Goal: Task Accomplishment & Management: Manage account settings

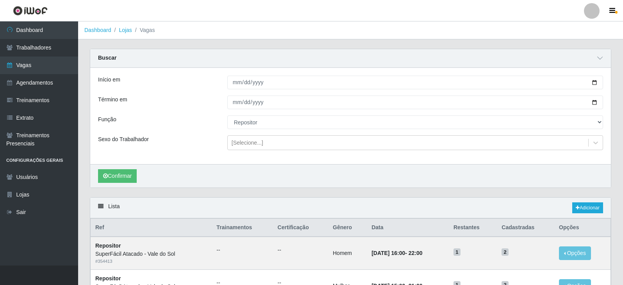
select select "24"
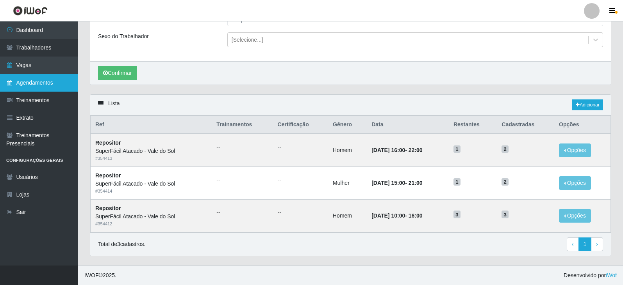
click at [60, 79] on link "Agendamentos" at bounding box center [39, 83] width 78 height 18
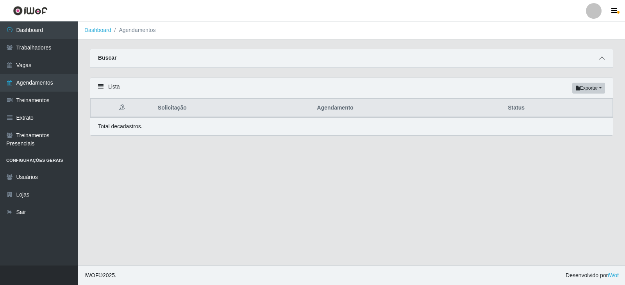
click at [602, 61] on icon at bounding box center [601, 57] width 5 height 5
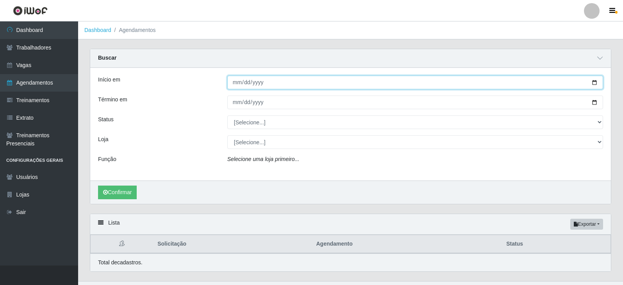
drag, startPoint x: 238, startPoint y: 82, endPoint x: 244, endPoint y: 91, distance: 10.6
click at [238, 82] on input "Início em" at bounding box center [415, 83] width 376 height 14
type input "[DATE]"
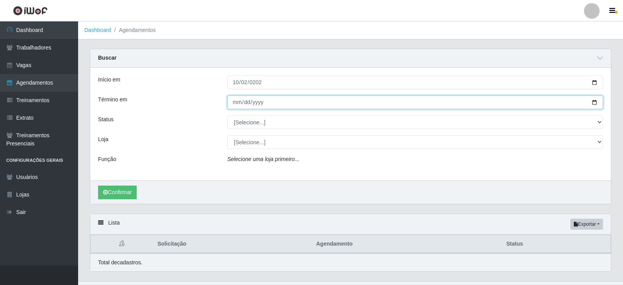
click at [236, 103] on input "Término em" at bounding box center [415, 103] width 376 height 14
type input "[DATE]"
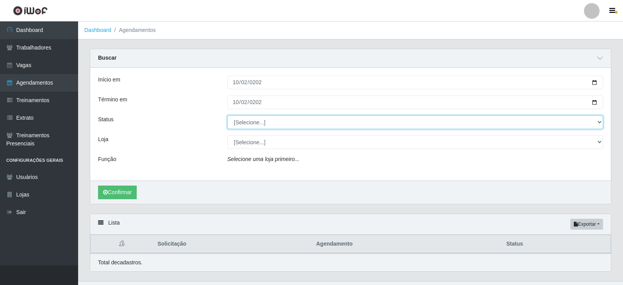
click at [244, 125] on select "[Selecione...] AGENDADO AGUARDANDO LIBERAR EM ANDAMENTO EM REVISÃO FINALIZADO C…" at bounding box center [415, 123] width 376 height 14
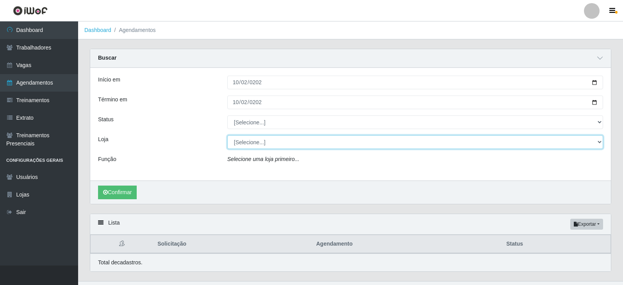
click at [254, 143] on select "[Selecione...] SuperFácil Atacado - Vale do Sol" at bounding box center [415, 143] width 376 height 14
select select "502"
click at [227, 136] on select "[Selecione...] SuperFácil Atacado - Vale do Sol" at bounding box center [415, 143] width 376 height 14
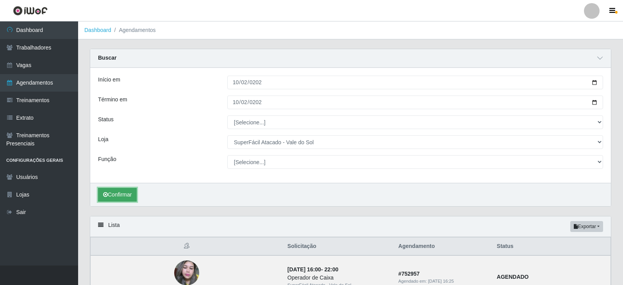
click at [109, 196] on button "Confirmar" at bounding box center [117, 195] width 39 height 14
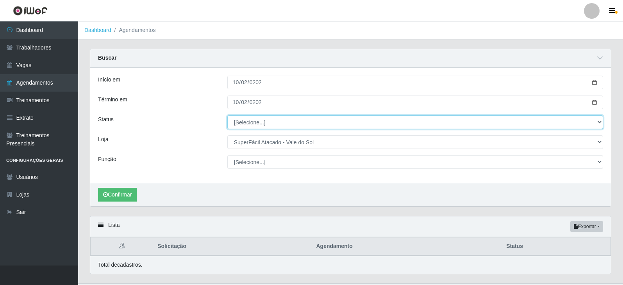
click at [254, 125] on select "[Selecione...] AGENDADO AGUARDANDO LIBERAR EM ANDAMENTO EM REVISÃO FINALIZADO C…" at bounding box center [415, 123] width 376 height 14
select select "AGENDADO"
click at [227, 116] on select "[Selecione...] AGENDADO AGUARDANDO LIBERAR EM ANDAMENTO EM REVISÃO FINALIZADO C…" at bounding box center [415, 123] width 376 height 14
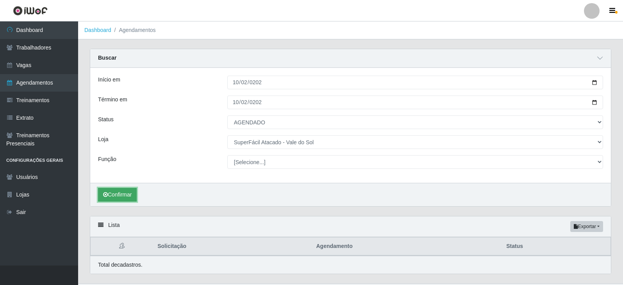
click at [123, 196] on button "Confirmar" at bounding box center [117, 195] width 39 height 14
click at [124, 195] on button "Confirmar" at bounding box center [117, 195] width 39 height 14
click at [132, 194] on button "Confirmar" at bounding box center [117, 195] width 39 height 14
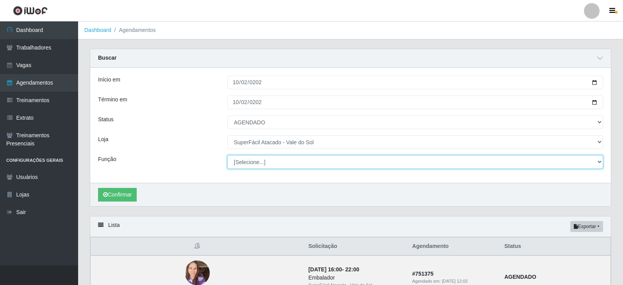
click at [259, 161] on select "[Selecione...] Embalador Embalador + Embalador ++ Operador de Caixa Operador de…" at bounding box center [415, 162] width 376 height 14
select select "24"
click at [227, 156] on select "[Selecione...] Embalador Embalador + Embalador ++ Operador de Caixa Operador de…" at bounding box center [415, 162] width 376 height 14
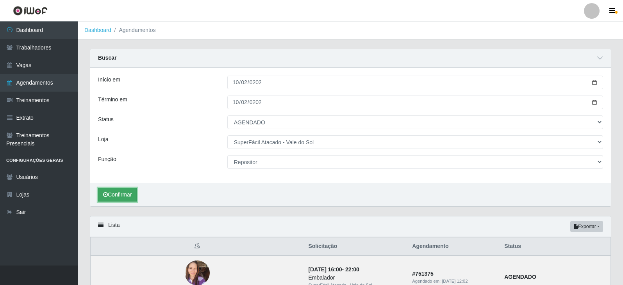
click at [134, 198] on button "Confirmar" at bounding box center [117, 195] width 39 height 14
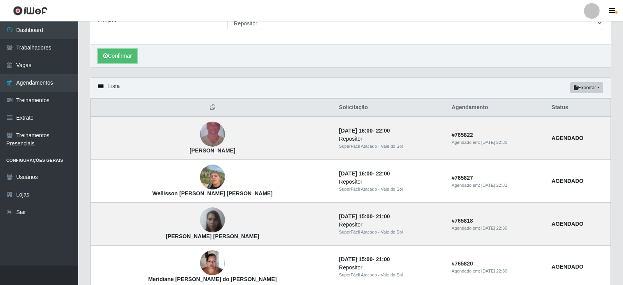
scroll to position [195, 0]
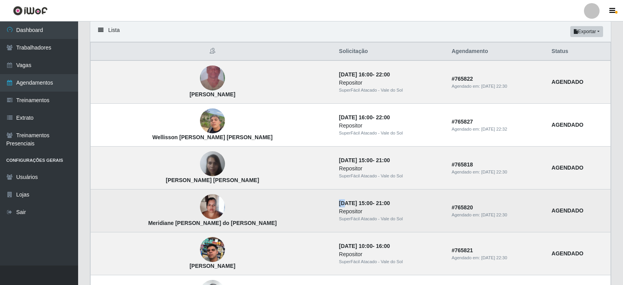
drag, startPoint x: 285, startPoint y: 205, endPoint x: 298, endPoint y: 204, distance: 13.3
click at [334, 204] on td "[DATE] 15:00 - 21:00 Repositor SuperFácil Atacado - Vale do Sol" at bounding box center [390, 211] width 112 height 43
click at [354, 203] on td "[DATE] 15:00 - 21:00 Repositor SuperFácil Atacado - Vale do Sol" at bounding box center [390, 211] width 112 height 43
drag, startPoint x: 354, startPoint y: 204, endPoint x: 332, endPoint y: 204, distance: 22.3
click at [334, 204] on td "[DATE] 15:00 - 21:00 Repositor SuperFácil Atacado - Vale do Sol" at bounding box center [390, 211] width 112 height 43
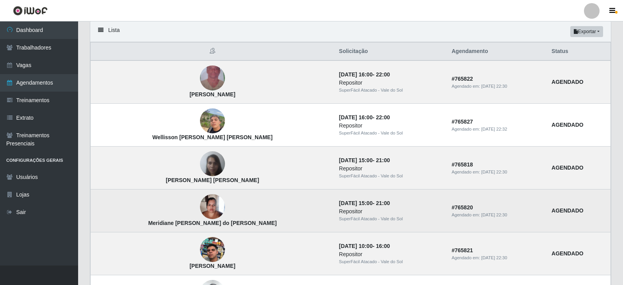
click at [275, 210] on td "Meridiane [PERSON_NAME] do [PERSON_NAME]" at bounding box center [213, 211] width 244 height 43
click at [273, 191] on td "Meridiane [PERSON_NAME] do [PERSON_NAME]" at bounding box center [213, 211] width 244 height 43
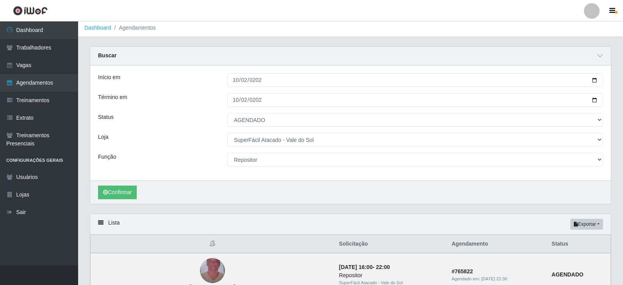
scroll to position [0, 0]
